Goal: Navigation & Orientation: Find specific page/section

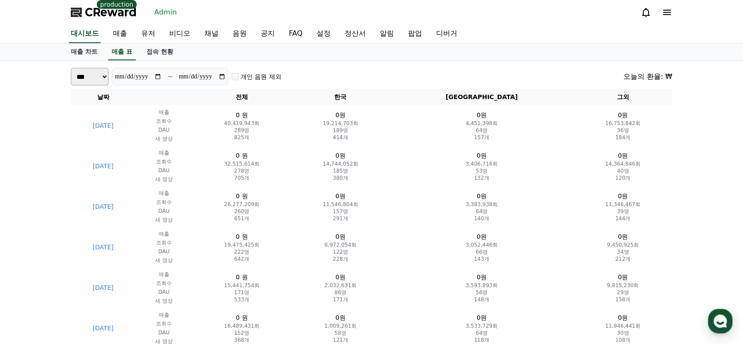
click at [85, 55] on link "매출 차트" at bounding box center [84, 52] width 41 height 17
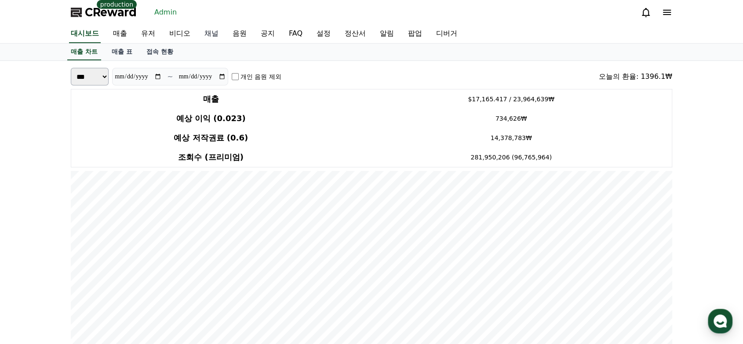
click at [204, 34] on link "채널" at bounding box center [211, 34] width 28 height 18
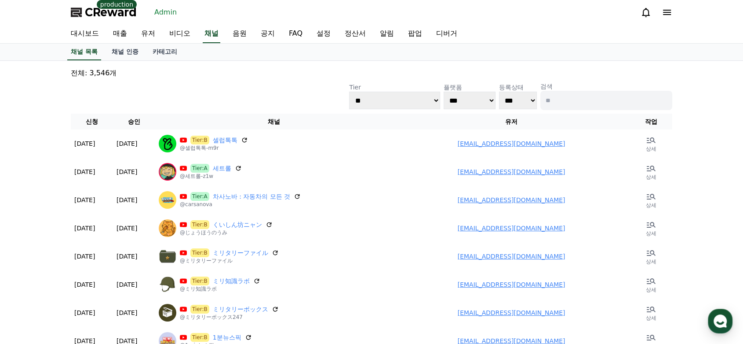
click at [581, 99] on input at bounding box center [607, 100] width 132 height 19
type input "*"
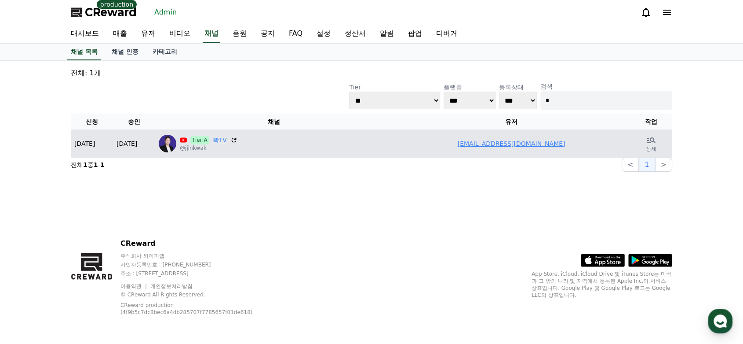
click at [219, 142] on link "꽉TV" at bounding box center [220, 139] width 14 height 9
click at [534, 140] on link "kwakjeon3359@gmail.com" at bounding box center [512, 143] width 108 height 7
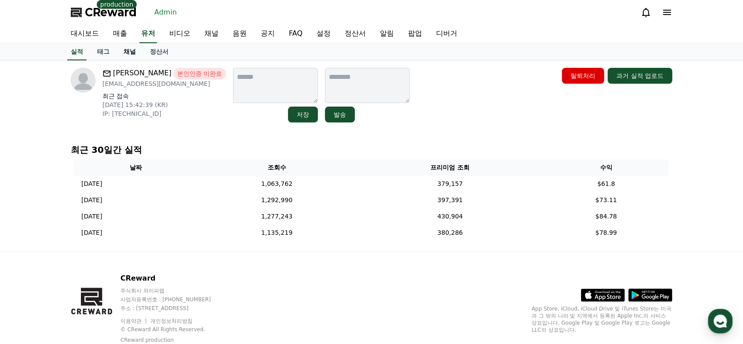
click at [132, 55] on link "채널" at bounding box center [130, 52] width 26 height 17
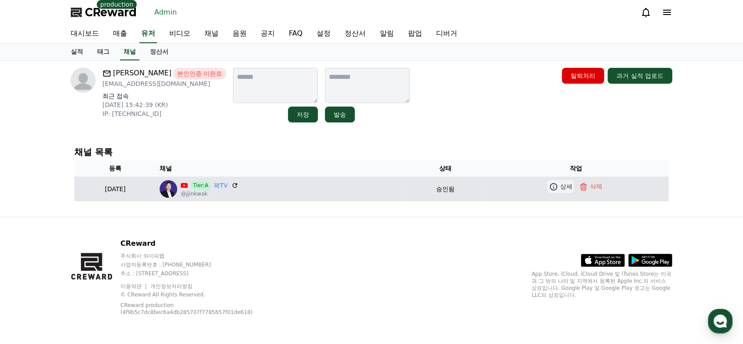
click at [555, 186] on icon at bounding box center [553, 186] width 9 height 9
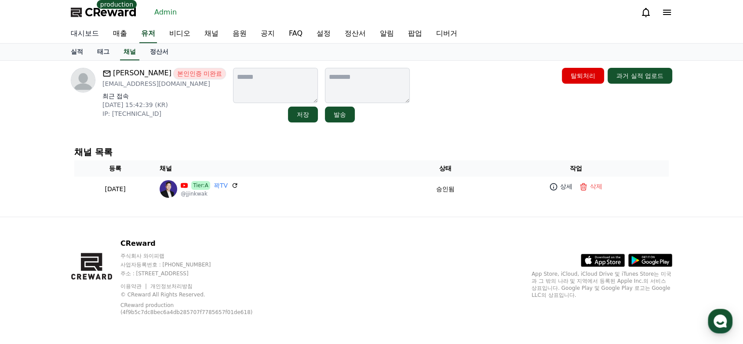
click at [81, 37] on link "대시보드" at bounding box center [85, 34] width 42 height 18
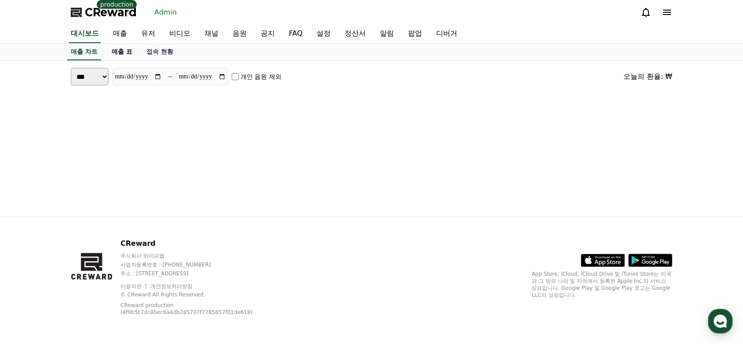
click at [125, 48] on link "매출 표" at bounding box center [122, 52] width 35 height 17
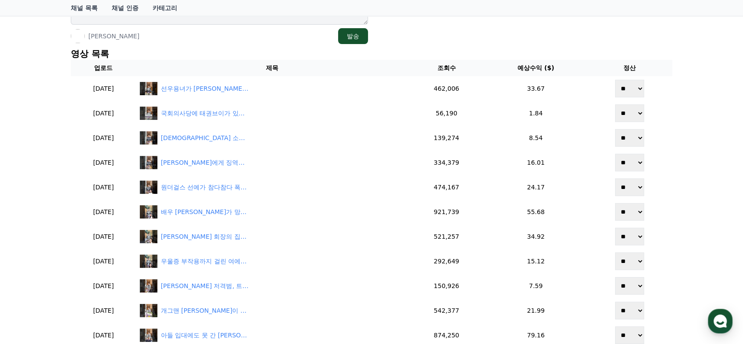
scroll to position [195, 0]
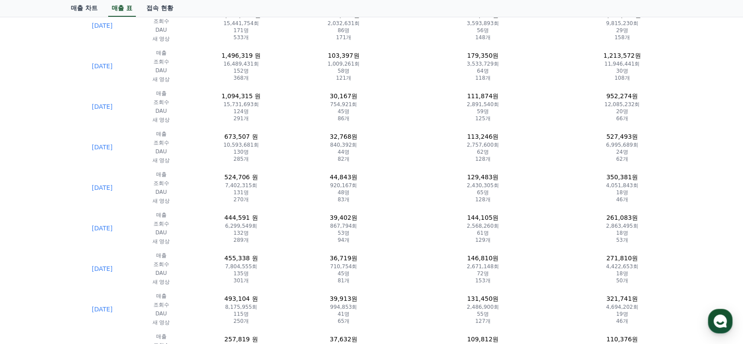
scroll to position [261, 0]
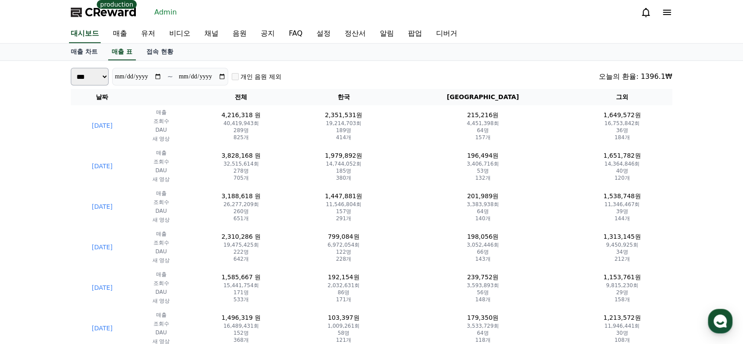
click at [151, 37] on link "유저" at bounding box center [148, 34] width 28 height 18
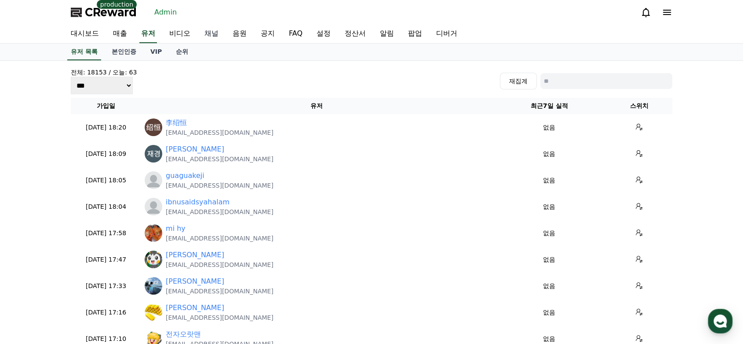
click at [216, 31] on link "채널" at bounding box center [211, 34] width 28 height 18
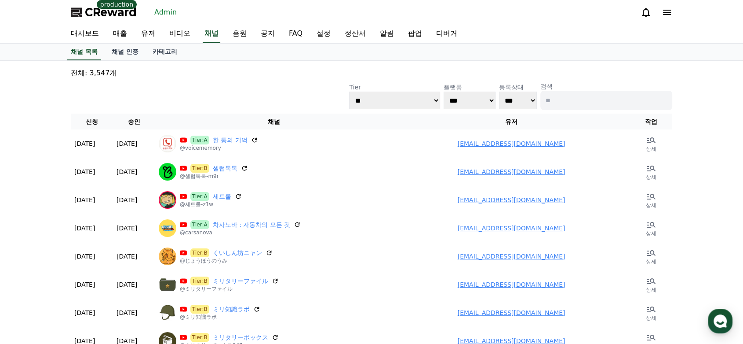
click at [167, 76] on p "전체: 3,547개" at bounding box center [372, 73] width 602 height 11
click at [134, 46] on link "채널 인증" at bounding box center [125, 52] width 41 height 17
